Goal: Contribute content

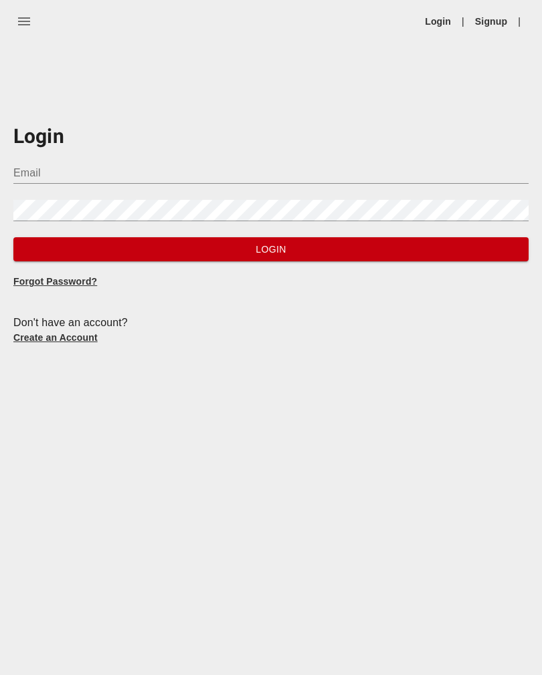
click at [265, 162] on input "Email" at bounding box center [270, 172] width 515 height 21
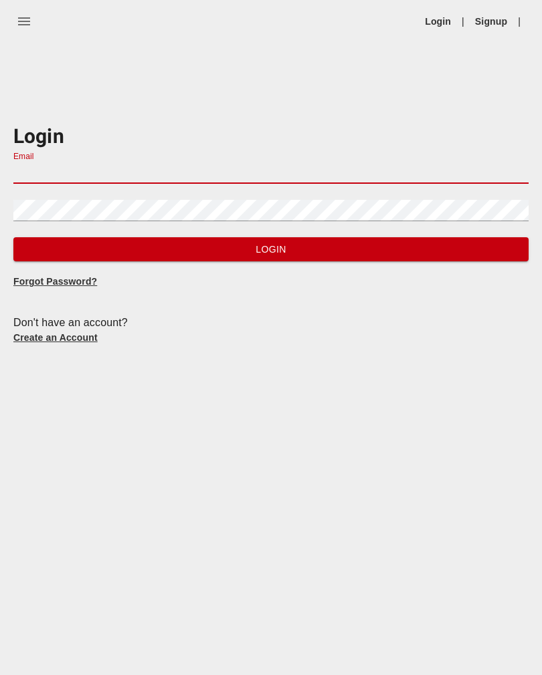
click at [304, 182] on input "Email" at bounding box center [270, 172] width 515 height 21
type input "[EMAIL_ADDRESS][DOMAIN_NAME]"
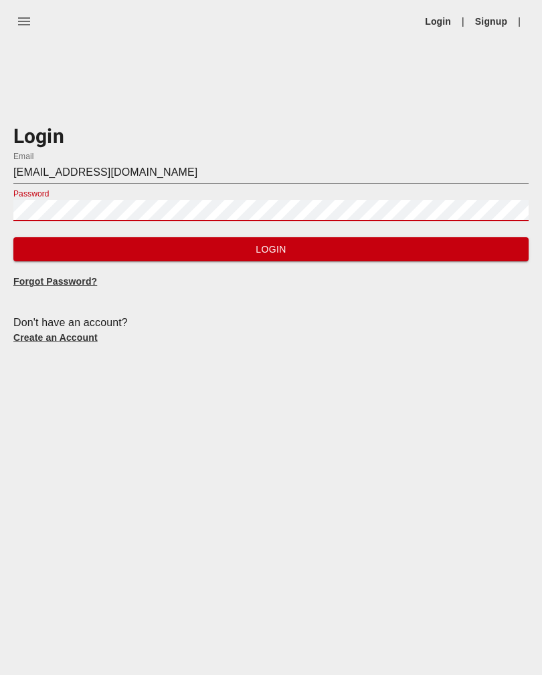
click at [396, 259] on button "Login" at bounding box center [270, 249] width 515 height 25
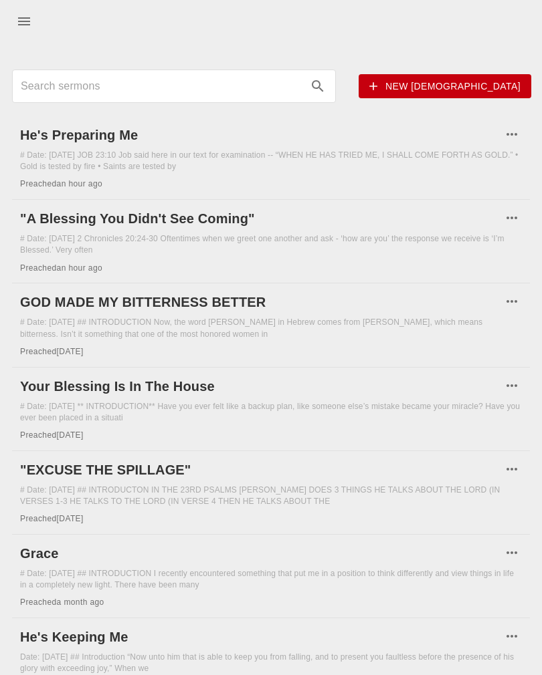
click at [203, 225] on h6 ""A Blessing You Didn't See Coming"" at bounding box center [260, 218] width 481 height 21
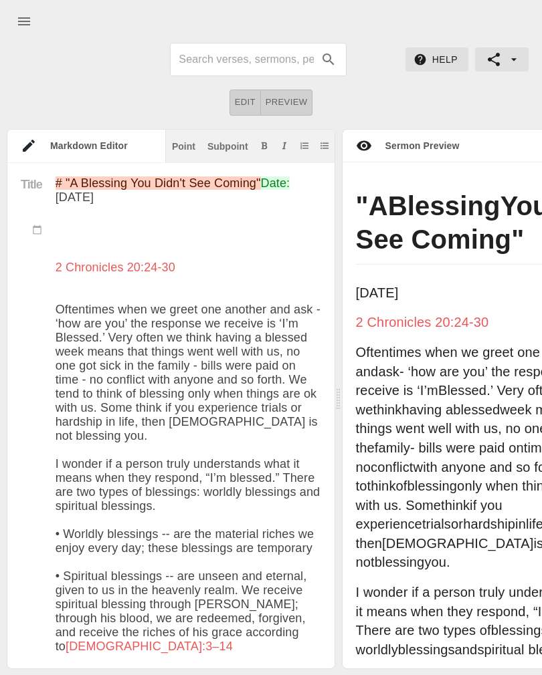
click at [51, 179] on div "Title" at bounding box center [31, 199] width 48 height 46
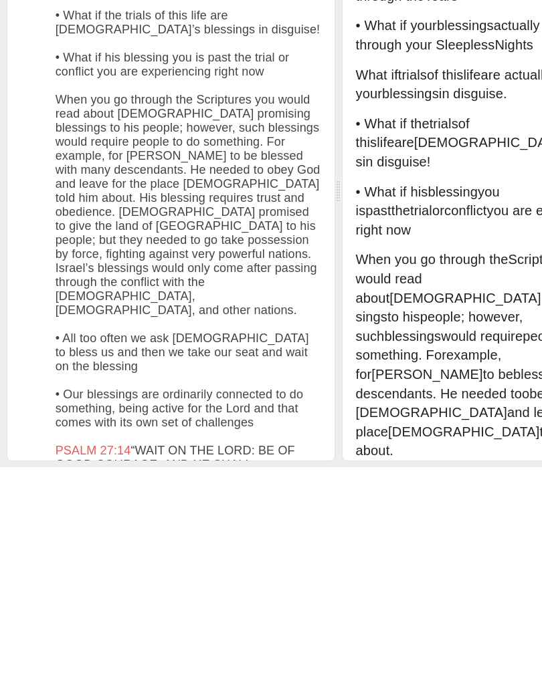
scroll to position [987, 0]
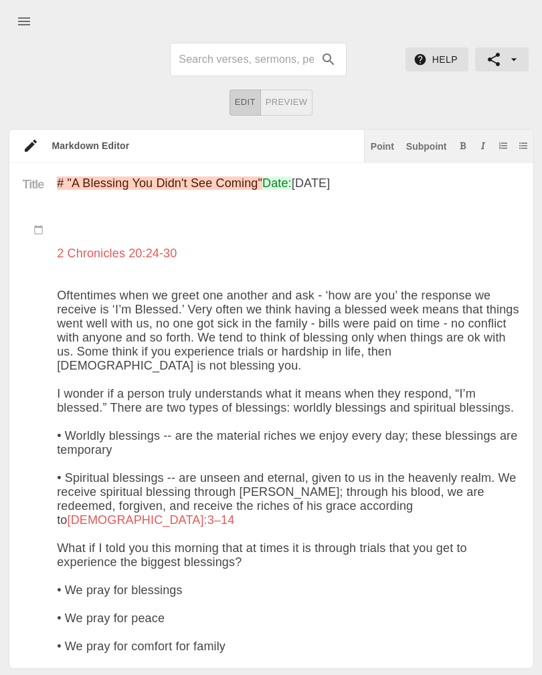
click at [380, 39] on div at bounding box center [271, 21] width 542 height 43
click at [8, 22] on button "menu" at bounding box center [24, 21] width 32 height 32
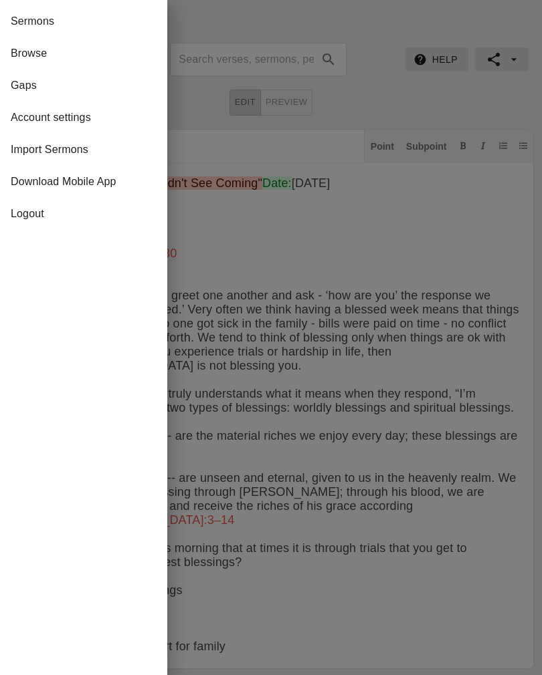
click at [76, 19] on span "Sermons" at bounding box center [84, 21] width 146 height 16
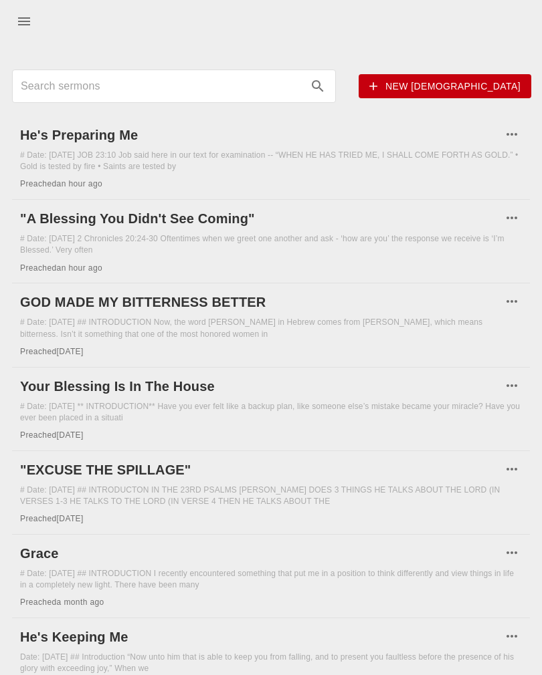
click at [112, 130] on h6 "He's Preparing Me" at bounding box center [260, 134] width 481 height 21
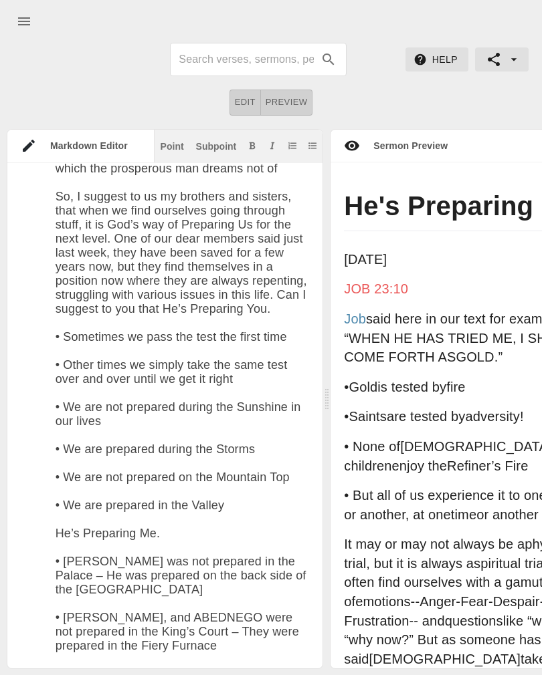
scroll to position [818, 0]
